Goal: Task Accomplishment & Management: Manage account settings

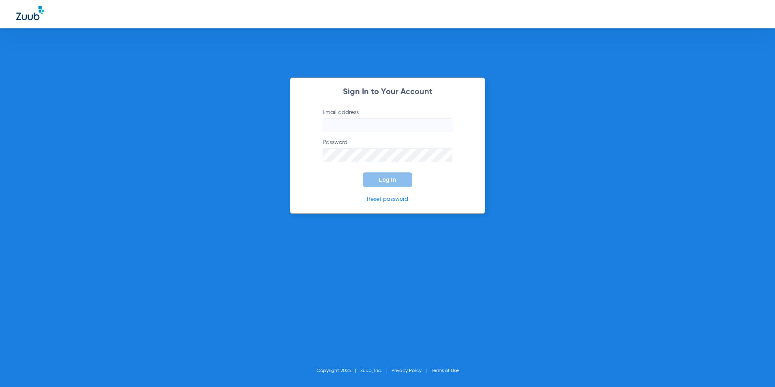
click at [382, 126] on input "Email address" at bounding box center [388, 125] width 130 height 14
click at [330, 122] on input "Email address" at bounding box center [388, 125] width 130 height 14
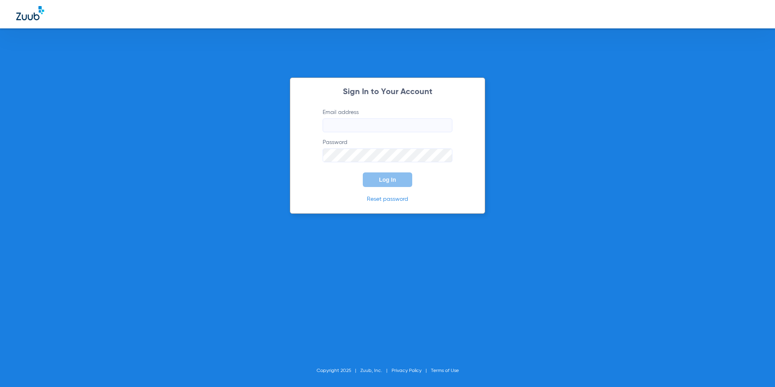
click at [349, 123] on input "Email address" at bounding box center [388, 125] width 130 height 14
